Goal: Find specific page/section: Find specific page/section

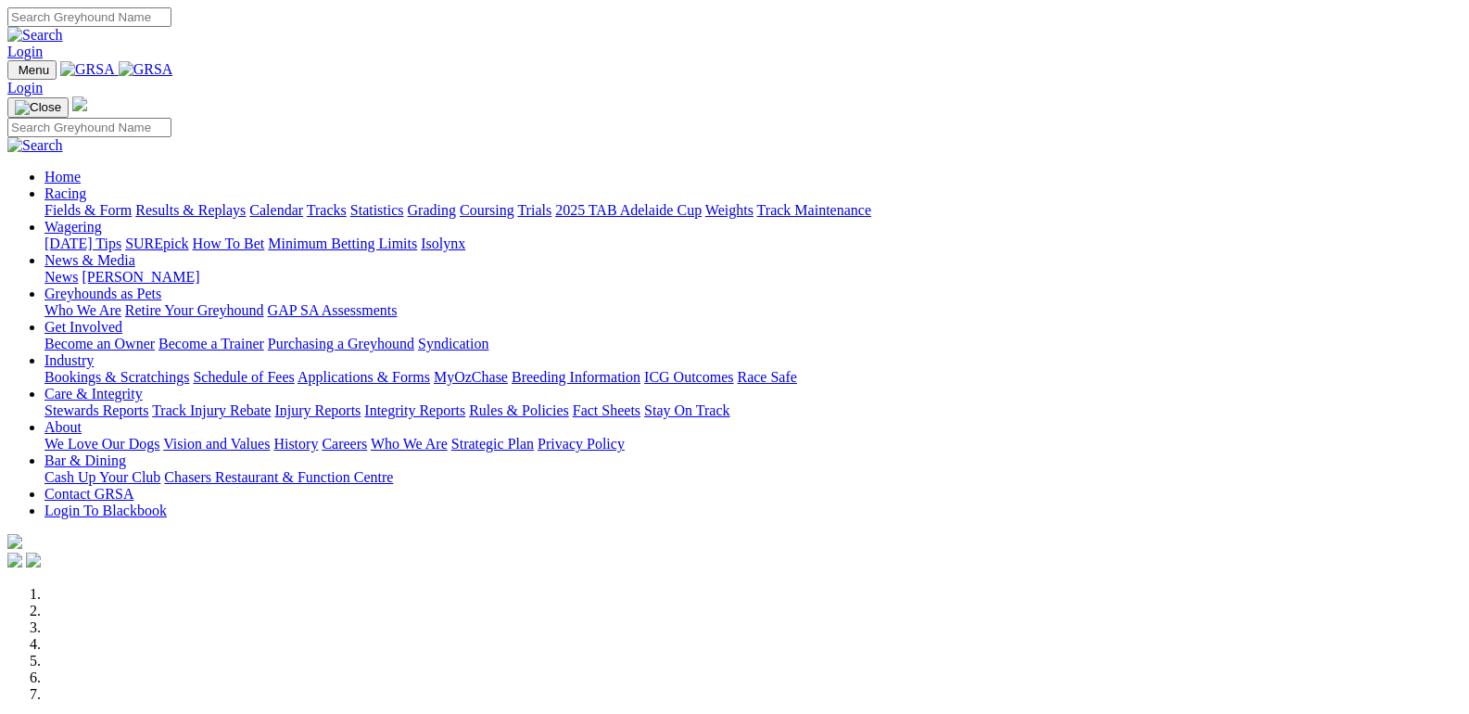
click at [78, 202] on link "Fields & Form" at bounding box center [87, 210] width 87 height 16
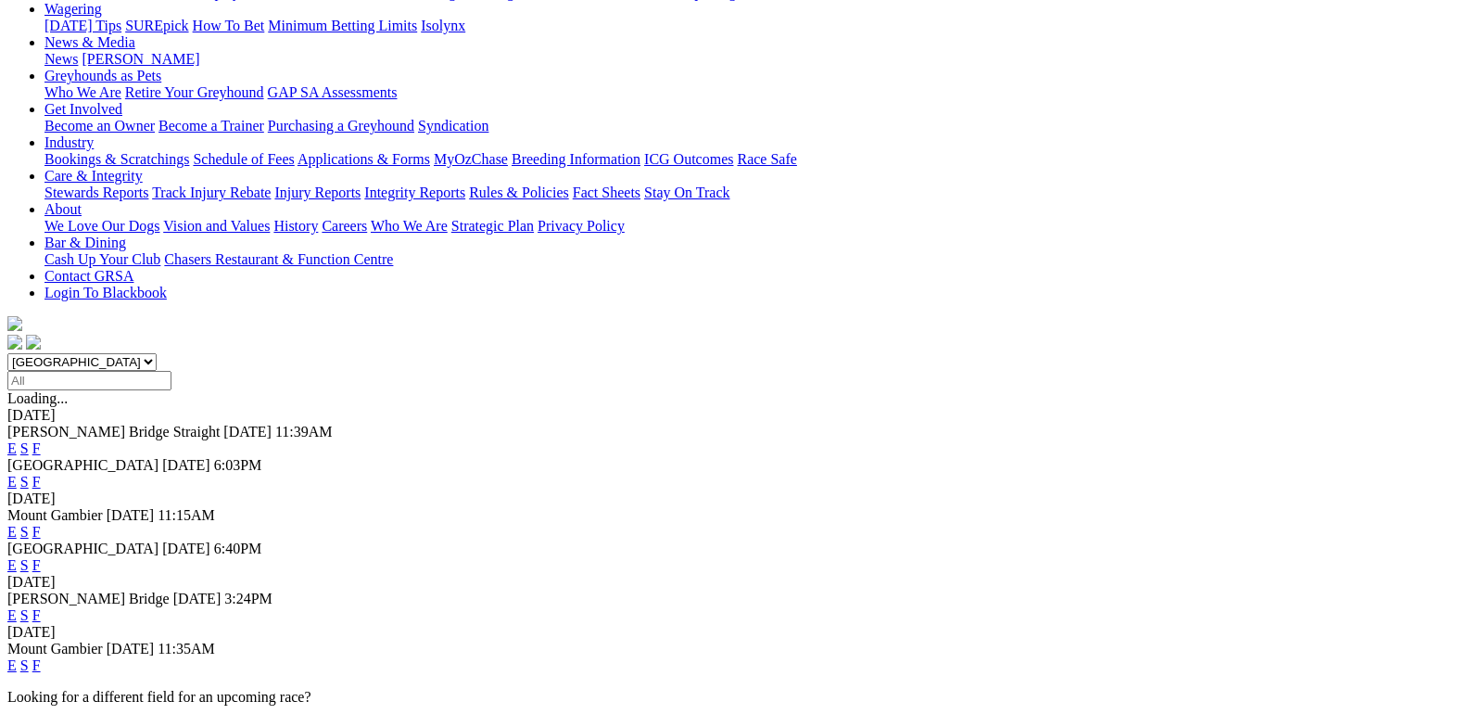
scroll to position [278, 0]
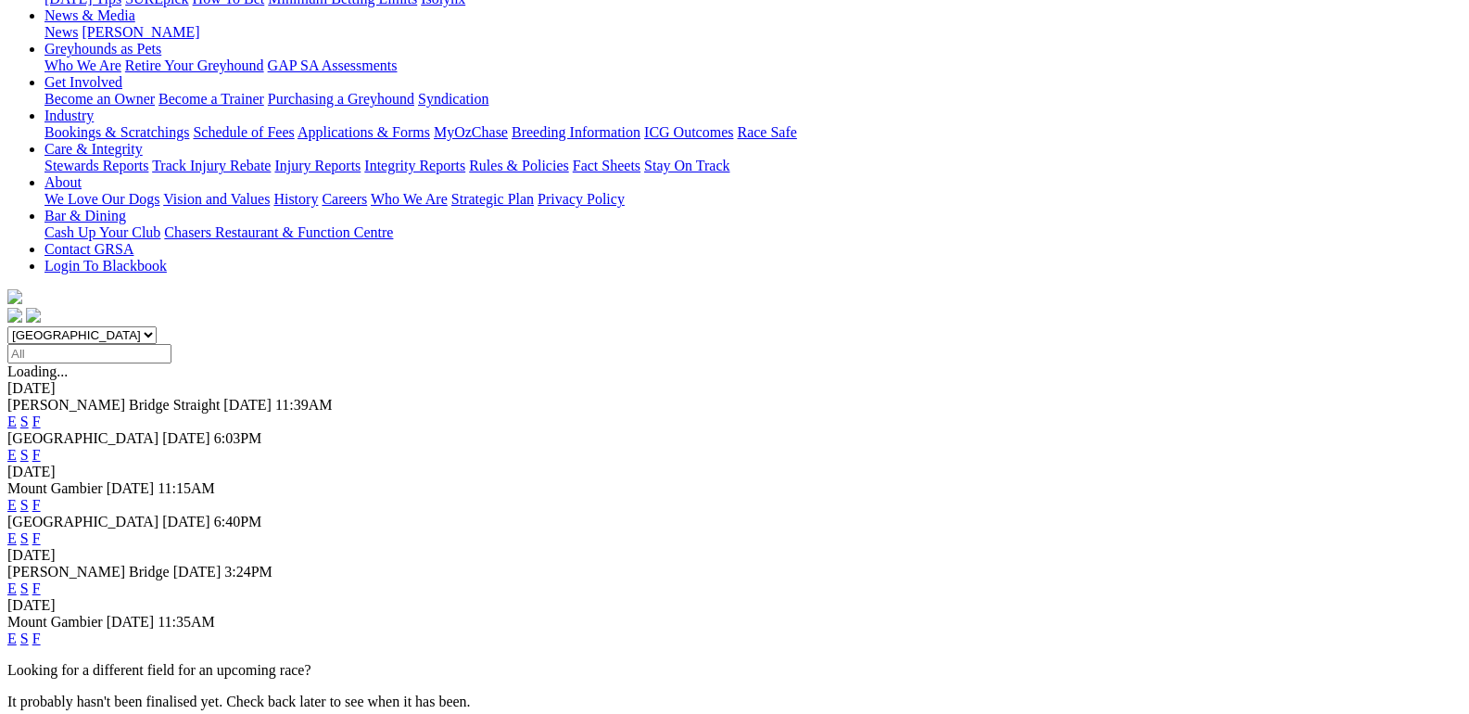
click at [41, 630] on link "F" at bounding box center [36, 638] width 8 height 16
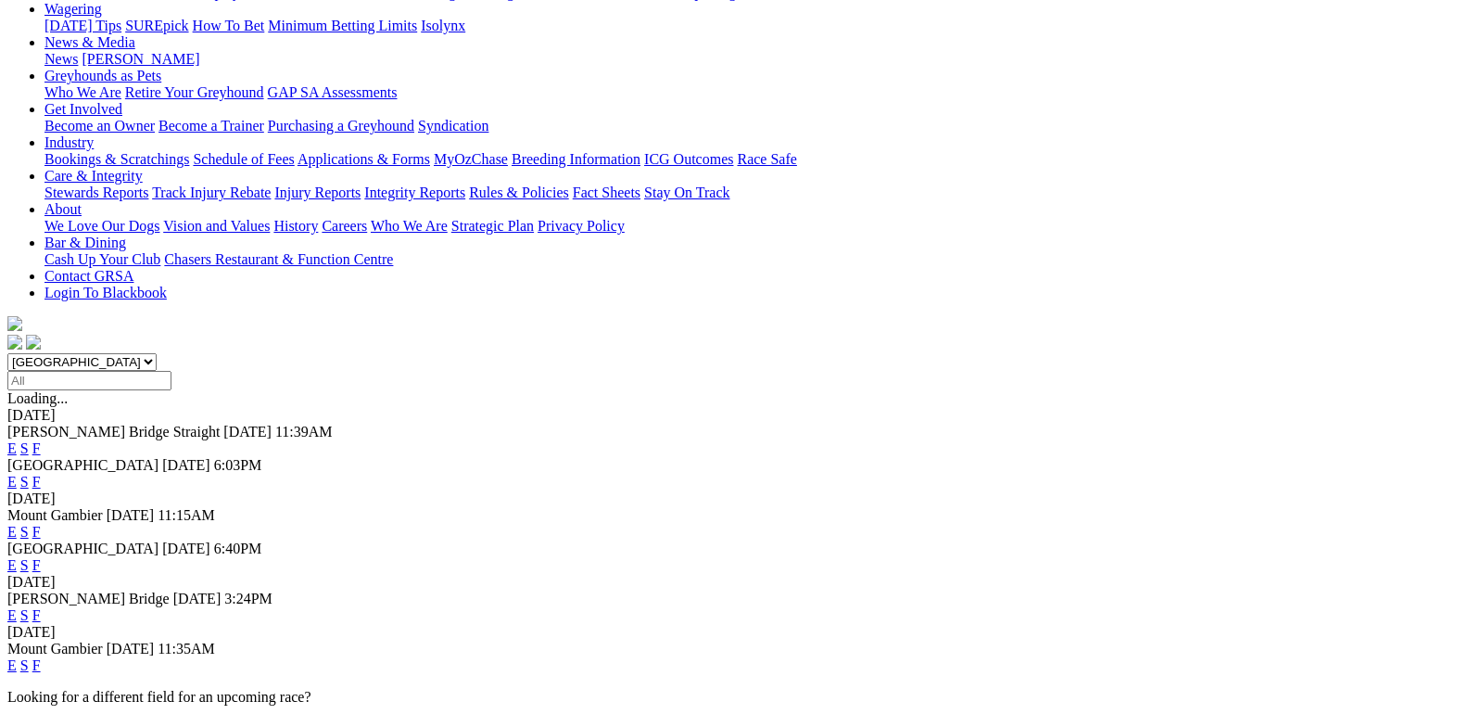
scroll to position [278, 0]
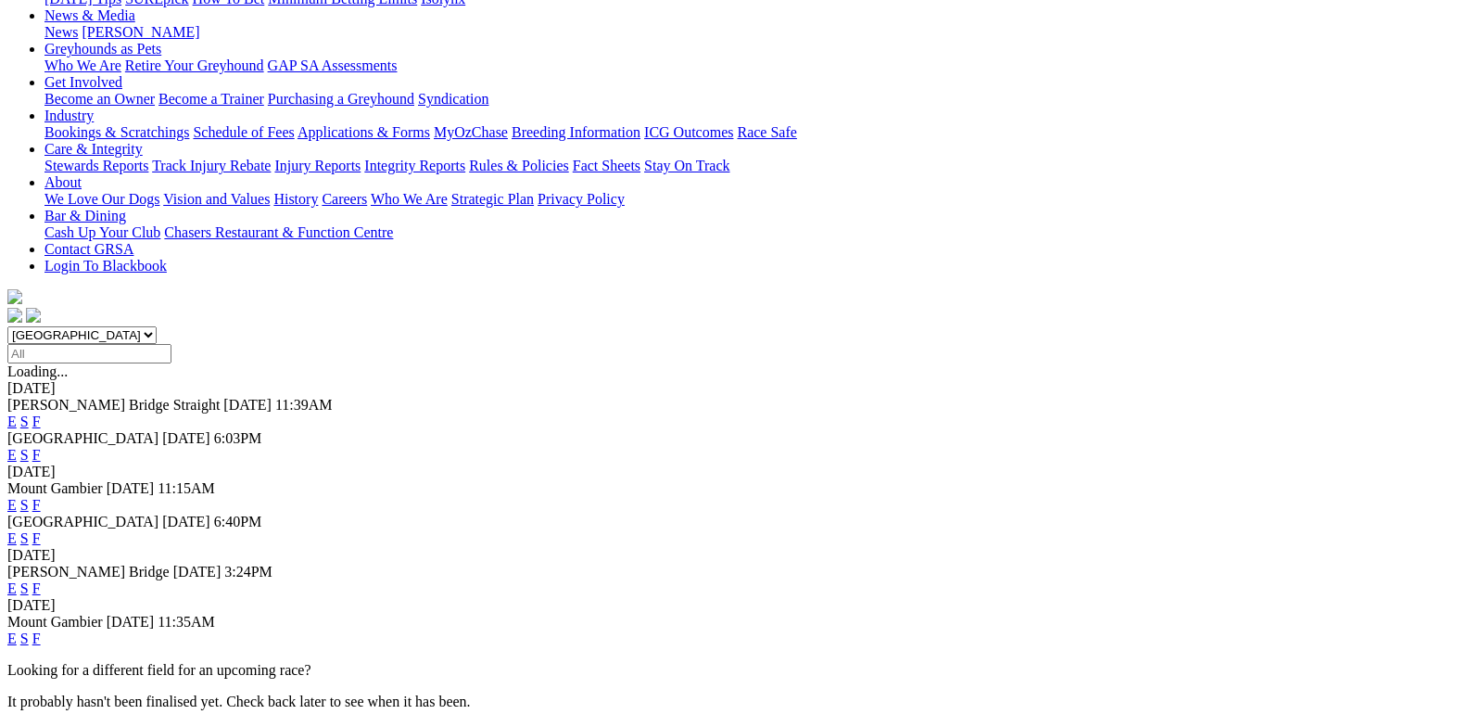
click at [41, 580] on link "F" at bounding box center [36, 588] width 8 height 16
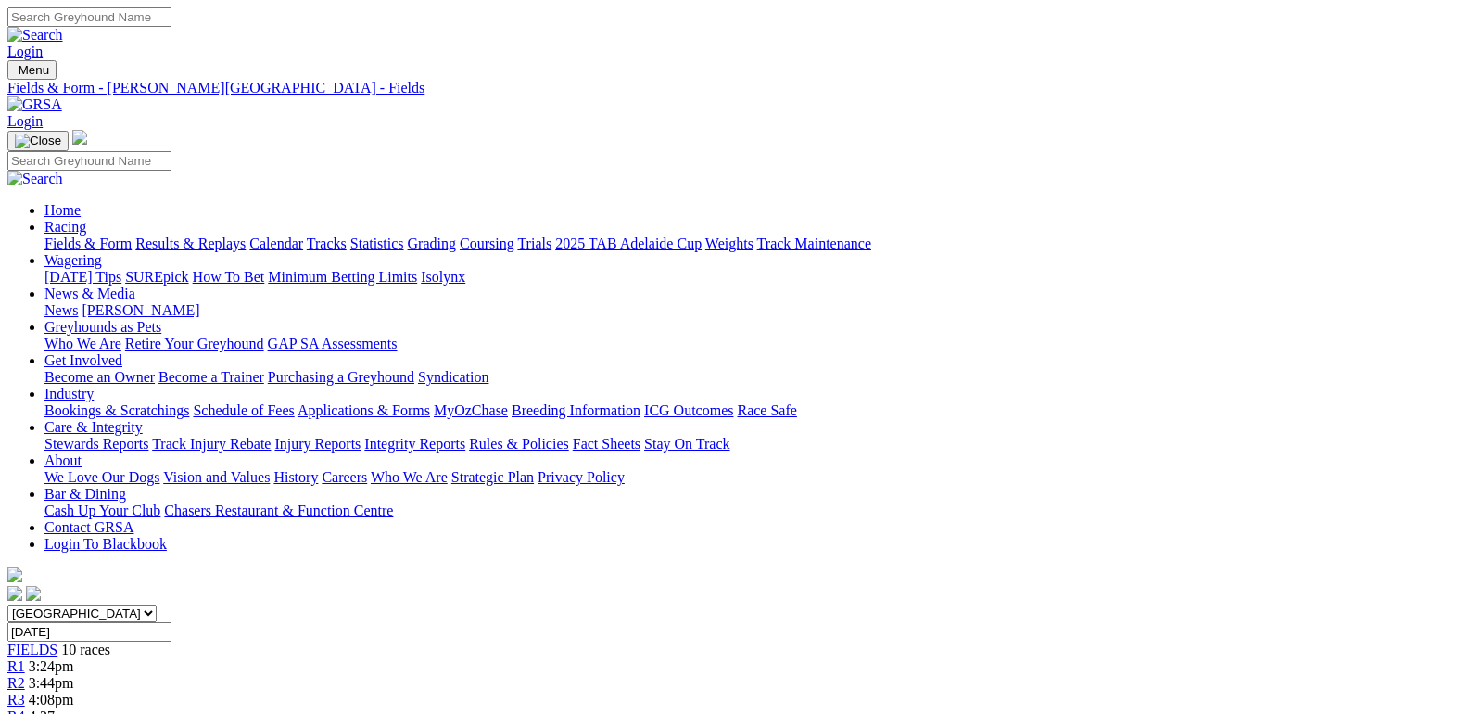
click at [54, 235] on link "Fields & Form" at bounding box center [87, 243] width 87 height 16
